Goal: Task Accomplishment & Management: Complete application form

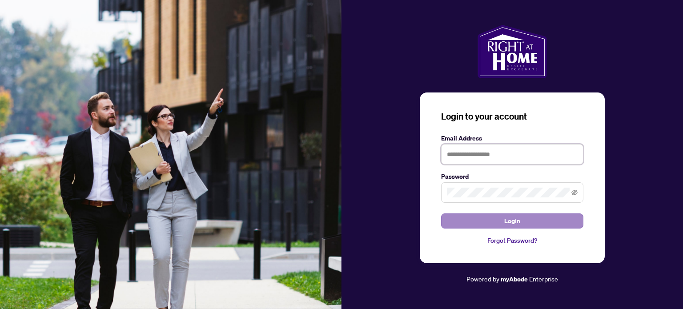
type input "**********"
click at [495, 220] on button "Login" at bounding box center [512, 221] width 142 height 15
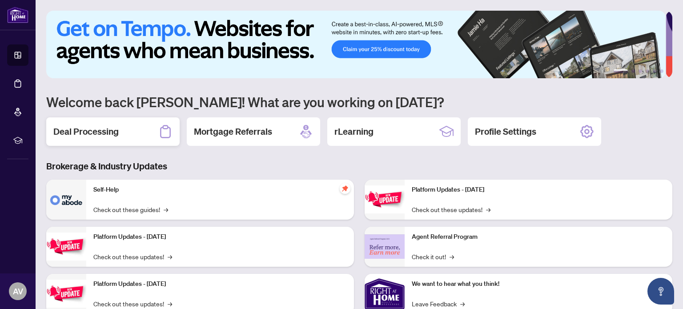
click at [116, 125] on h2 "Deal Processing" at bounding box center [85, 131] width 65 height 12
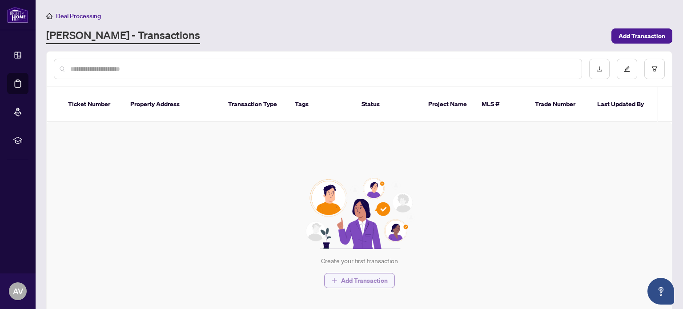
click at [345, 274] on span "Add Transaction" at bounding box center [364, 281] width 47 height 14
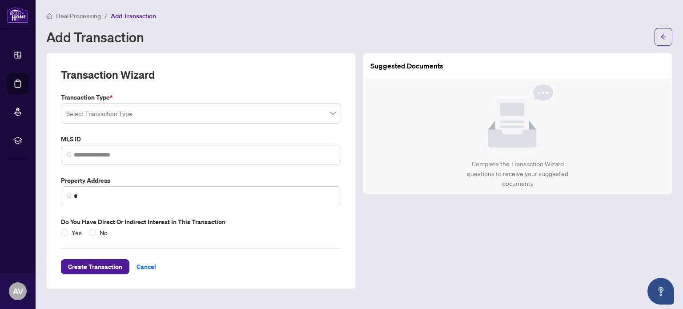
click at [294, 113] on input "search" at bounding box center [197, 115] width 262 height 20
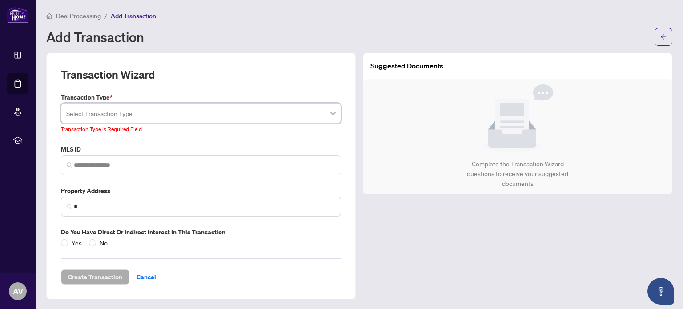
click at [205, 111] on input "search" at bounding box center [197, 115] width 262 height 20
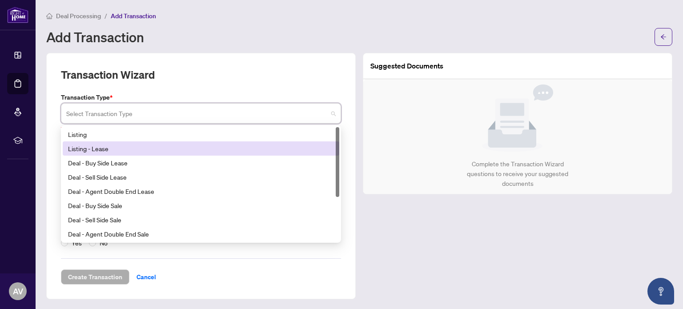
click at [333, 149] on div "Listing Listing - Lease Deal - Buy Side Lease Deal - Sell Side Lease Deal - Age…" at bounding box center [201, 184] width 277 height 114
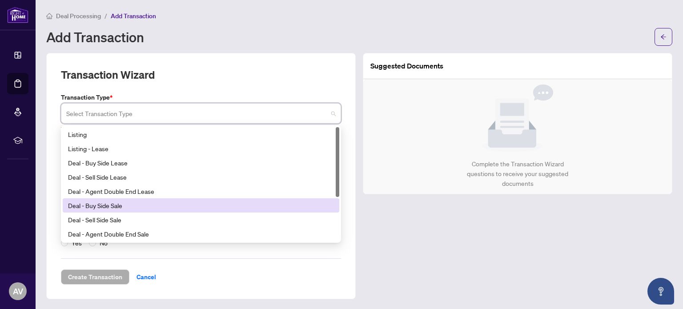
click at [286, 203] on div "Deal - Buy Side Sale" at bounding box center [201, 206] width 266 height 10
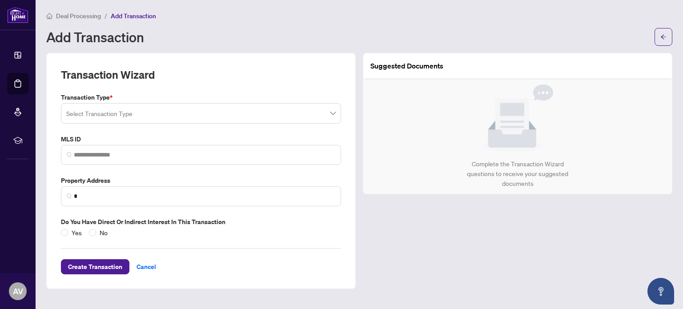
click at [212, 111] on input "search" at bounding box center [197, 115] width 262 height 20
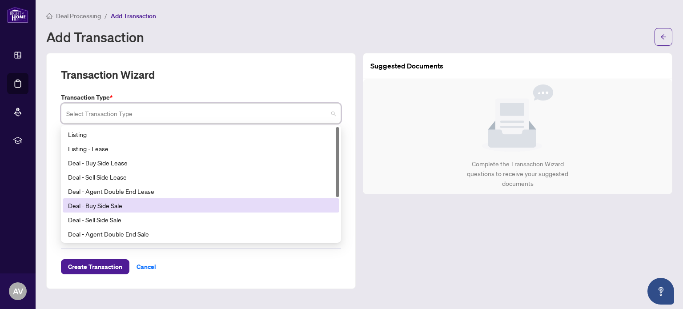
click at [198, 206] on div "Deal - Buy Side Sale" at bounding box center [201, 206] width 266 height 10
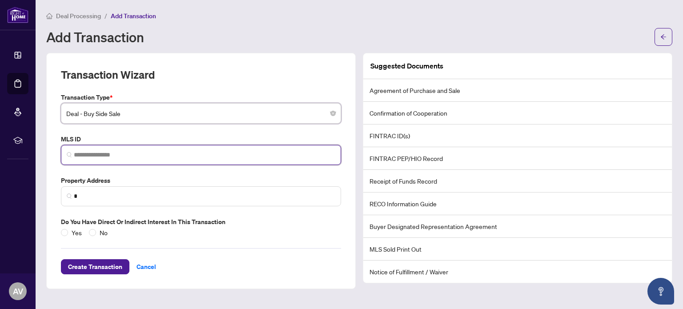
click at [217, 157] on input "search" at bounding box center [205, 154] width 262 height 9
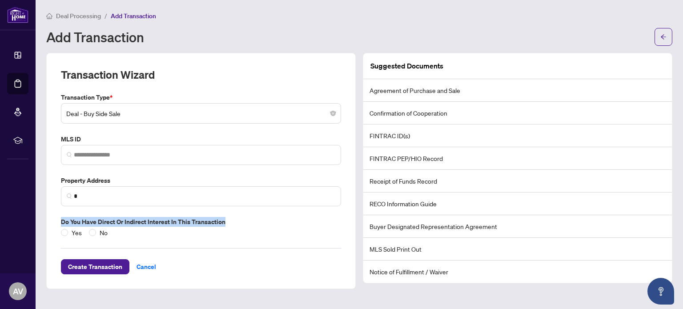
drag, startPoint x: 60, startPoint y: 219, endPoint x: 233, endPoint y: 220, distance: 172.6
click at [233, 220] on label "Do you have direct or indirect interest in this transaction" at bounding box center [201, 222] width 280 height 10
copy label "Do you have direct or indirect interest in this transaction"
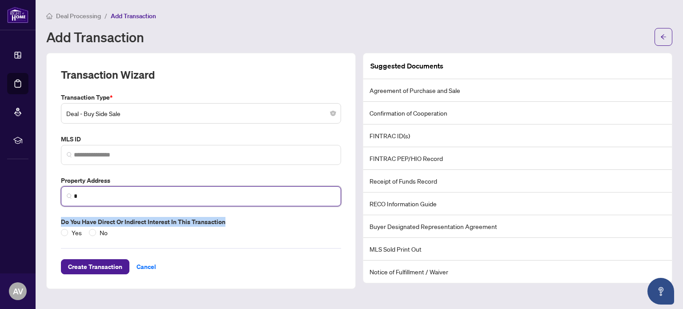
click at [113, 192] on input "*" at bounding box center [205, 196] width 262 height 9
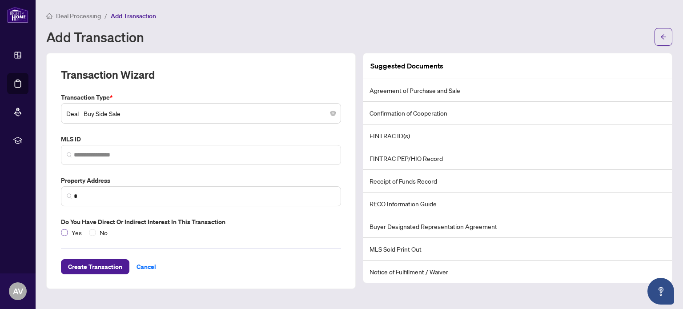
click at [73, 229] on span "Yes" at bounding box center [76, 233] width 17 height 10
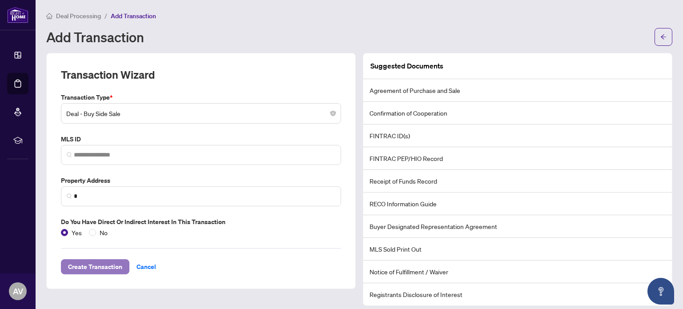
click at [101, 264] on span "Create Transaction" at bounding box center [95, 267] width 54 height 14
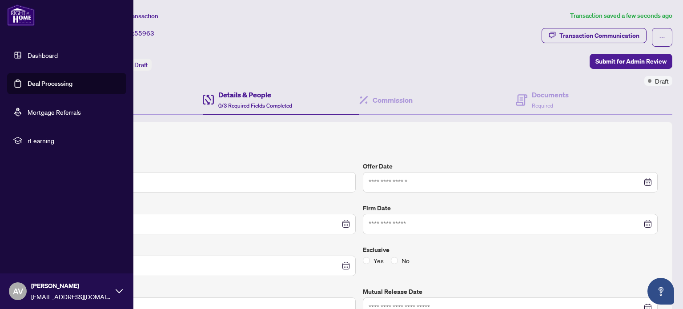
click at [28, 83] on link "Deal Processing" at bounding box center [50, 84] width 45 height 8
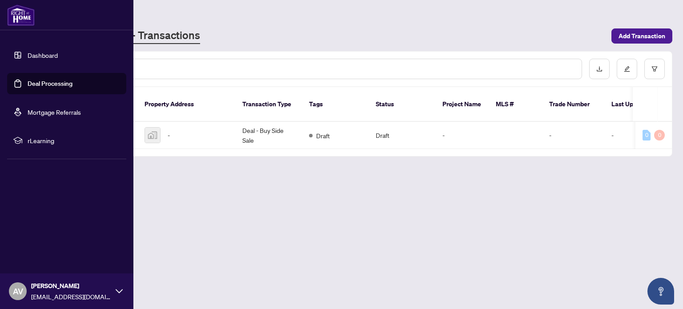
click at [38, 138] on span "rLearning" at bounding box center [74, 141] width 93 height 10
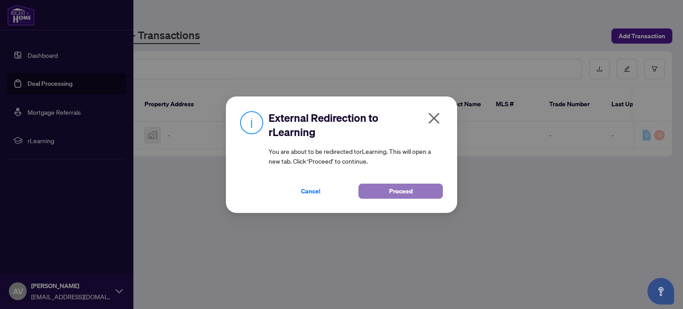
click at [415, 194] on button "Proceed" at bounding box center [401, 191] width 85 height 15
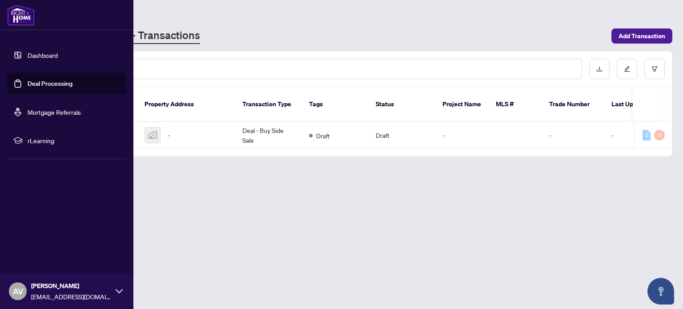
click at [52, 58] on link "Dashboard" at bounding box center [43, 55] width 30 height 8
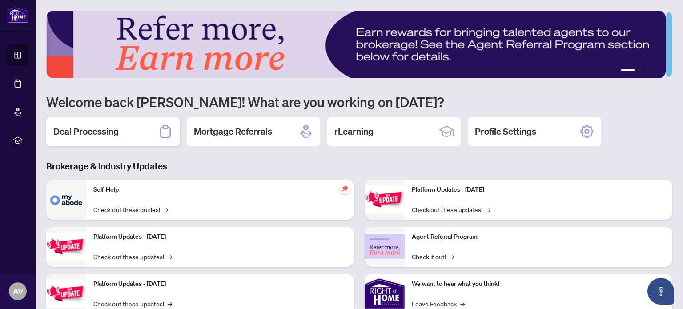
click at [96, 132] on h2 "Deal Processing" at bounding box center [85, 131] width 65 height 12
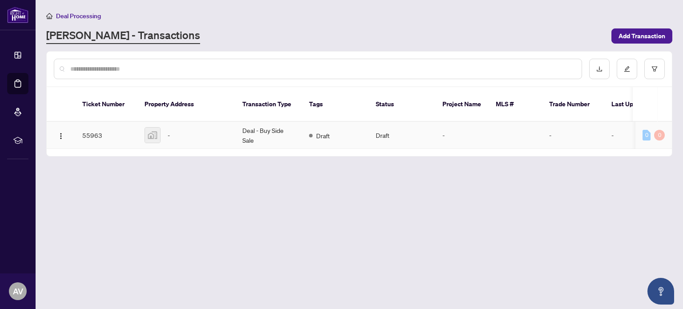
click at [319, 131] on span "Draft" at bounding box center [323, 136] width 14 height 10
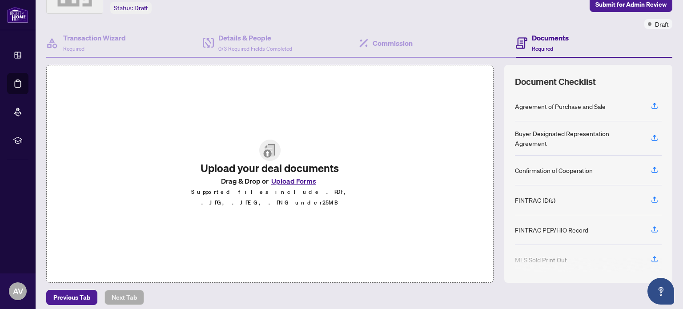
scroll to position [63, 0]
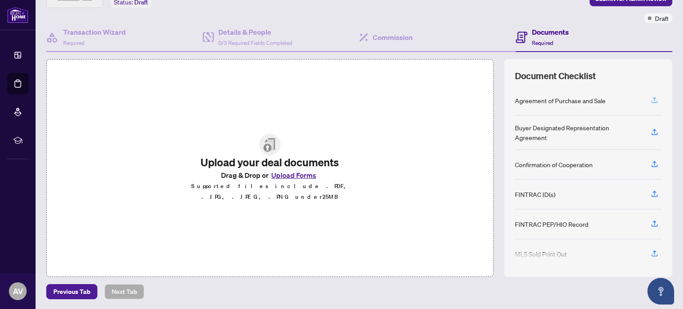
click at [653, 97] on icon "button" at bounding box center [655, 99] width 4 height 4
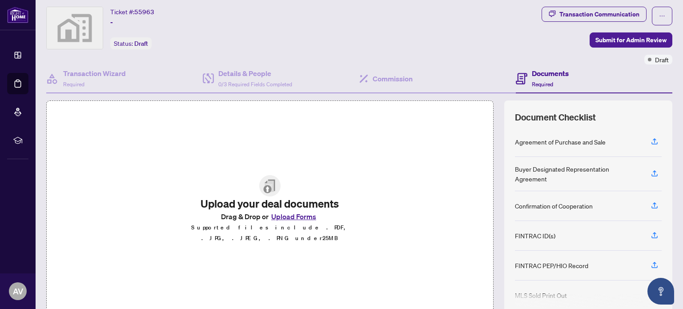
scroll to position [0, 0]
